Goal: Task Accomplishment & Management: Use online tool/utility

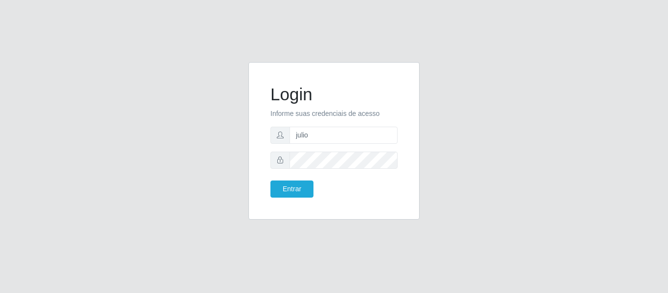
type input "juliomarques@carone"
click at [271, 181] on button "Entrar" at bounding box center [292, 189] width 43 height 17
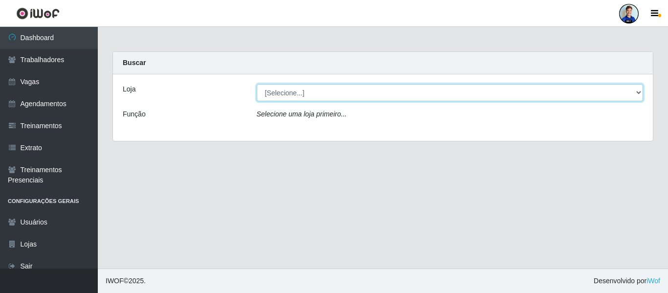
click at [494, 90] on select "[Selecione...] Carone - Jardim Camburi Carone - Campo Grande Carone - Coqueiral…" at bounding box center [450, 92] width 387 height 17
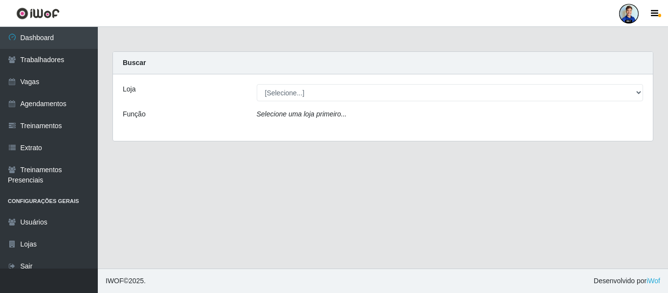
click at [240, 60] on div "Buscar" at bounding box center [383, 63] width 540 height 23
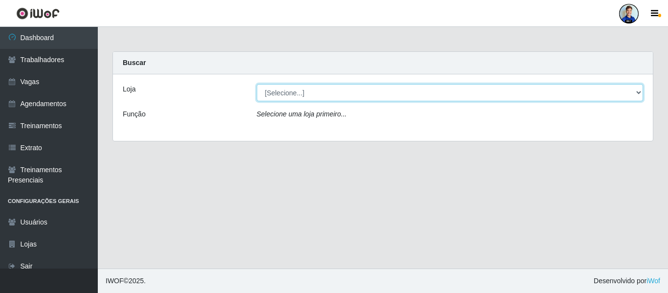
click at [307, 89] on select "[Selecione...] Carone - Jardim Camburi Carone - Campo Grande Carone - Coqueiral…" at bounding box center [450, 92] width 387 height 17
click at [322, 89] on select "[Selecione...] Carone - Jardim Camburi Carone - Campo Grande Carone - Coqueiral…" at bounding box center [450, 92] width 387 height 17
click at [257, 84] on select "[Selecione...] Carone - Jardim Camburi Carone - Campo Grande Carone - Coqueiral…" at bounding box center [450, 92] width 387 height 17
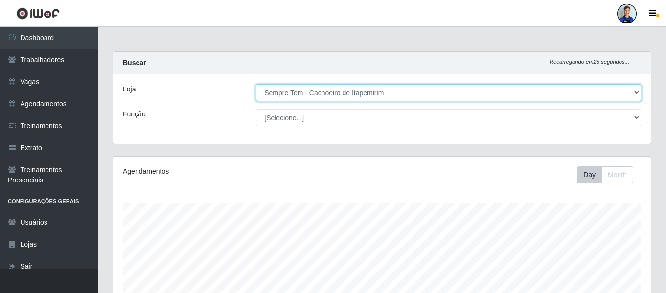
click at [303, 95] on select "[Selecione...] Carone - Jardim Camburi Carone - Campo Grande Carone - Coqueiral…" at bounding box center [448, 92] width 385 height 17
select select "532"
click at [256, 84] on select "[Selecione...] Carone - Jardim Camburi Carone - Campo Grande Carone - Coqueiral…" at bounding box center [448, 92] width 385 height 17
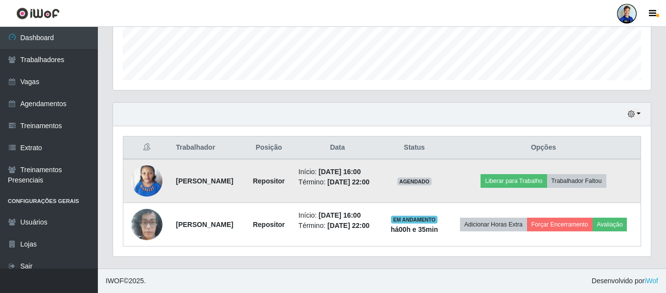
scroll to position [284, 0]
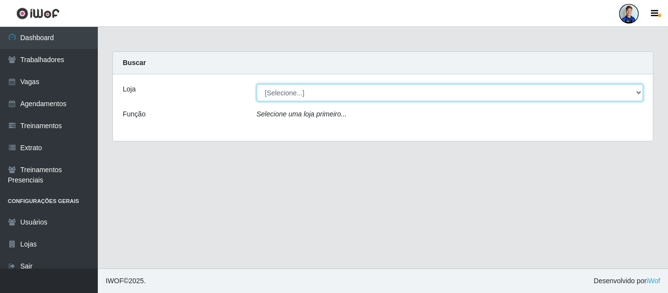
click at [348, 95] on select "[Selecione...] [GEOGRAPHIC_DATA] - [GEOGRAPHIC_DATA] [GEOGRAPHIC_DATA] - [GEOGR…" at bounding box center [450, 92] width 387 height 17
click at [257, 84] on select "[Selecione...] [GEOGRAPHIC_DATA] - [GEOGRAPHIC_DATA] [GEOGRAPHIC_DATA] - [GEOGR…" at bounding box center [450, 92] width 387 height 17
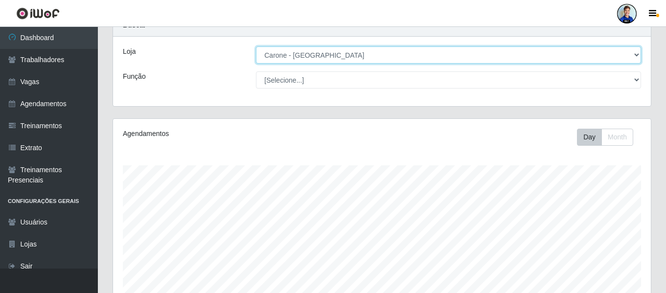
scroll to position [38, 0]
click at [305, 57] on select "[Selecione...] [GEOGRAPHIC_DATA] - [GEOGRAPHIC_DATA] [GEOGRAPHIC_DATA] - [GEOGR…" at bounding box center [448, 54] width 385 height 17
select select "532"
click at [256, 46] on select "[Selecione...] [GEOGRAPHIC_DATA] - [GEOGRAPHIC_DATA] [GEOGRAPHIC_DATA] - [GEOGR…" at bounding box center [448, 54] width 385 height 17
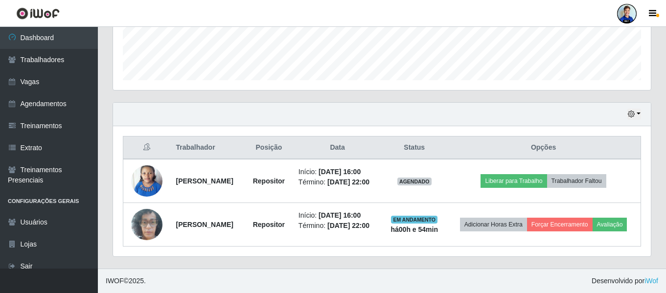
scroll to position [0, 0]
